Goal: Check status

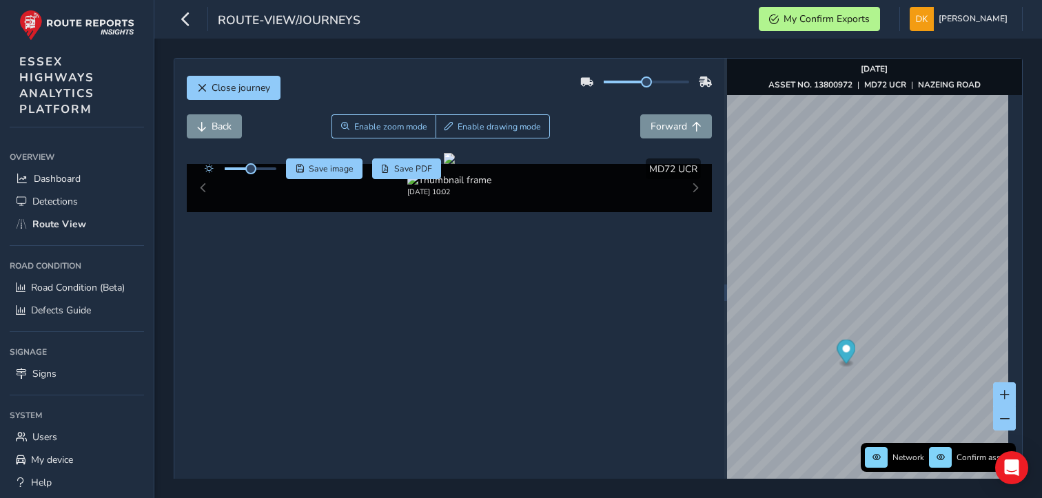
scroll to position [50, 0]
